Goal: Information Seeking & Learning: Find specific page/section

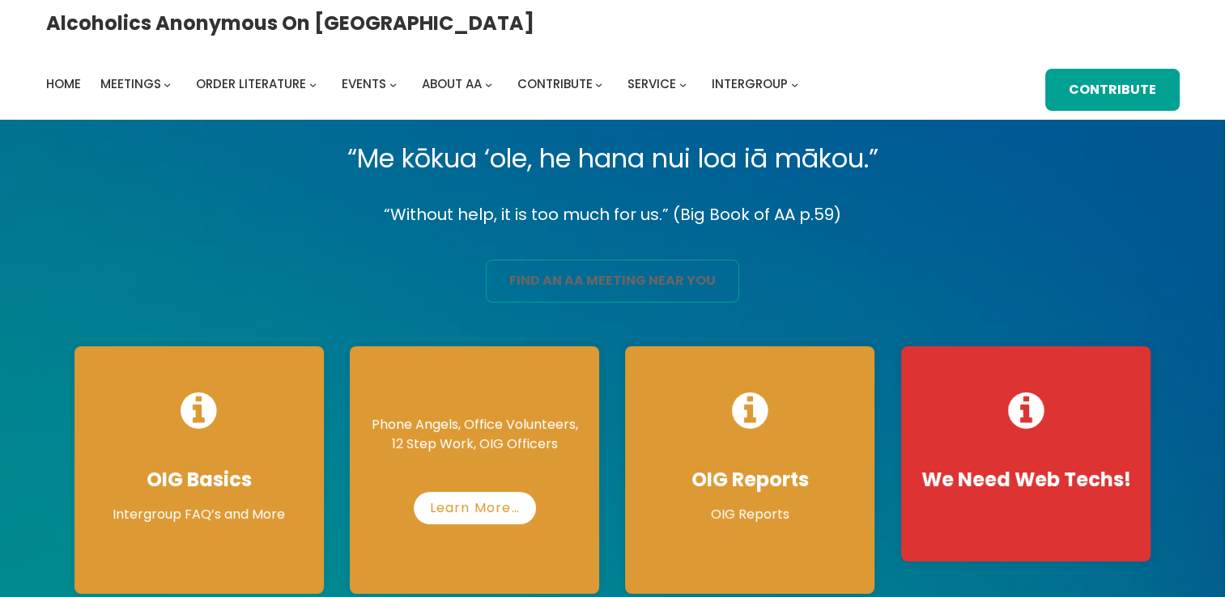
click at [621, 298] on link "find an aa meeting near you" at bounding box center [612, 281] width 253 height 43
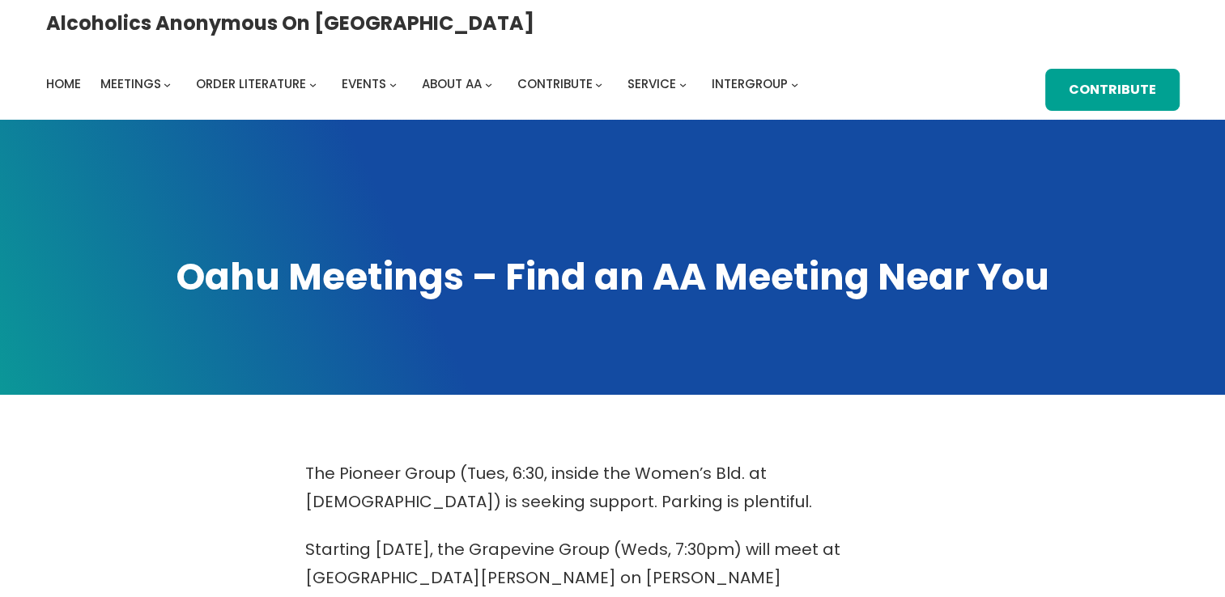
scroll to position [522, 0]
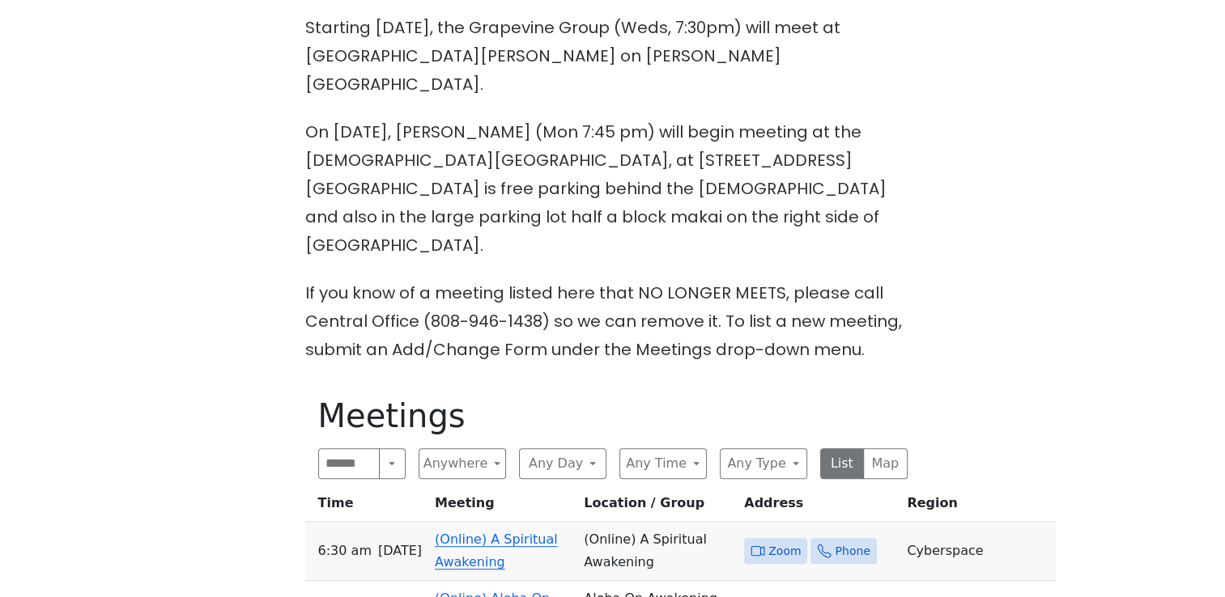
click at [768, 542] on span "Zoom" at bounding box center [784, 552] width 32 height 20
